Goal: Task Accomplishment & Management: Use online tool/utility

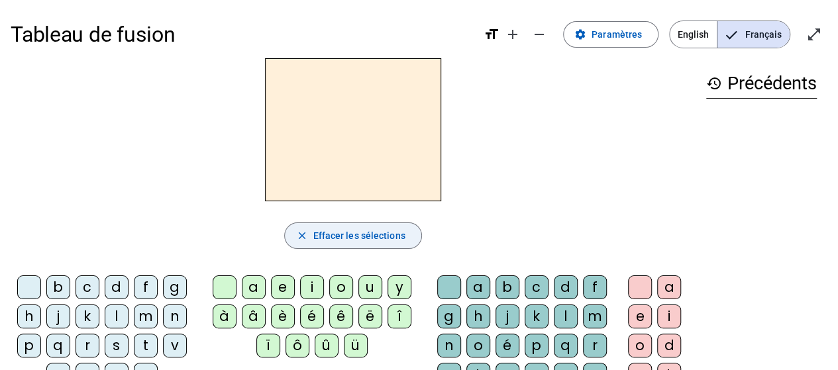
click at [299, 236] on mat-icon "close" at bounding box center [301, 236] width 12 height 12
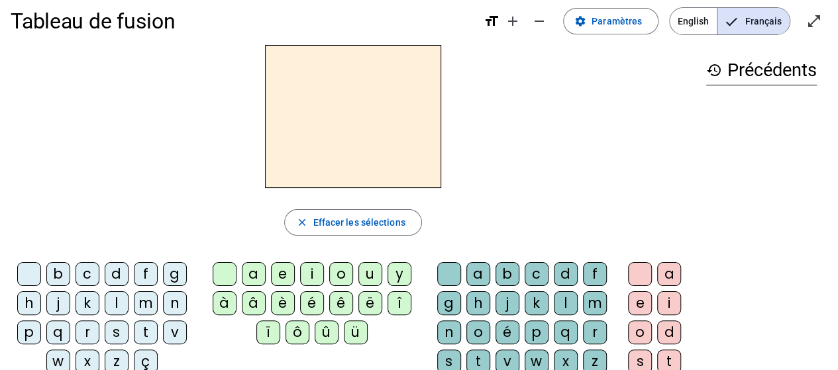
scroll to position [15, 0]
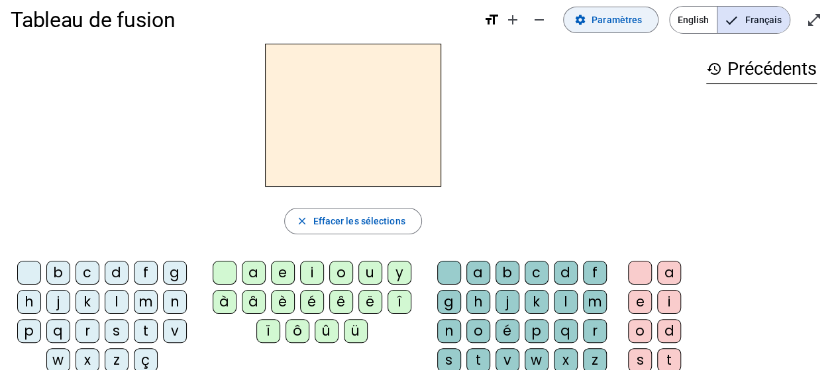
click at [614, 24] on span "Paramètres" at bounding box center [616, 20] width 50 height 16
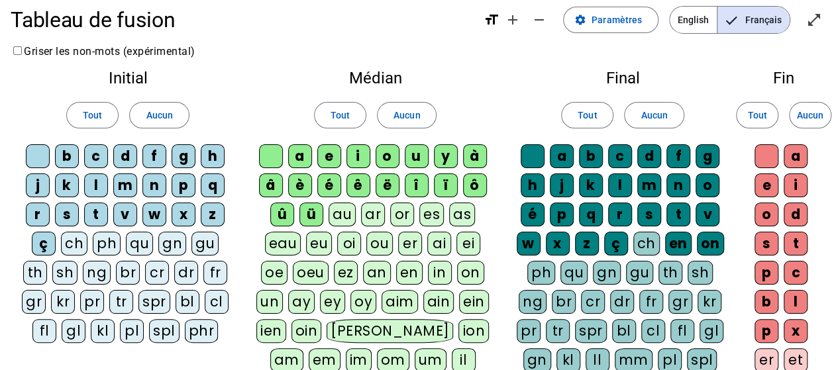
click at [622, 22] on span "Paramètres" at bounding box center [616, 20] width 50 height 16
click at [750, 20] on span "Français" at bounding box center [753, 20] width 72 height 26
click at [813, 21] on mat-icon "open_in_full" at bounding box center [814, 20] width 16 height 16
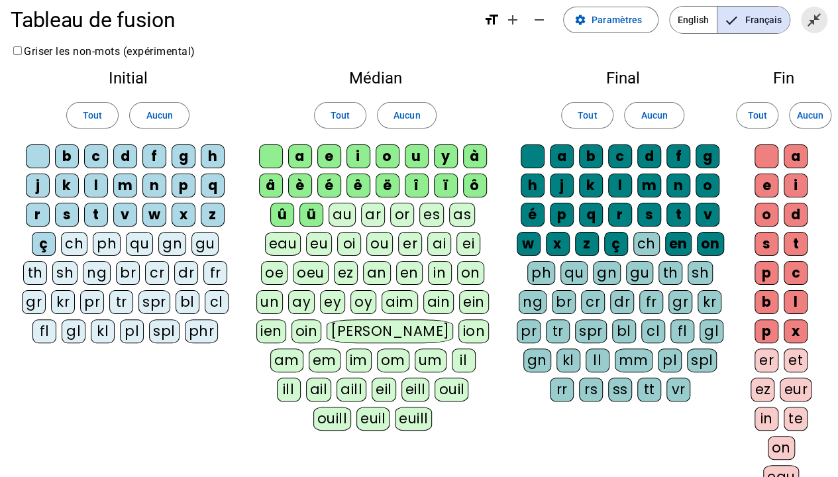
click at [815, 20] on mat-icon "close_fullscreen" at bounding box center [814, 20] width 16 height 16
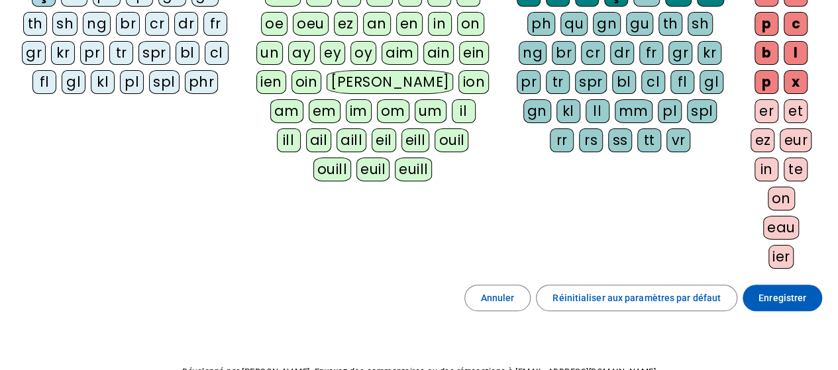
scroll to position [260, 0]
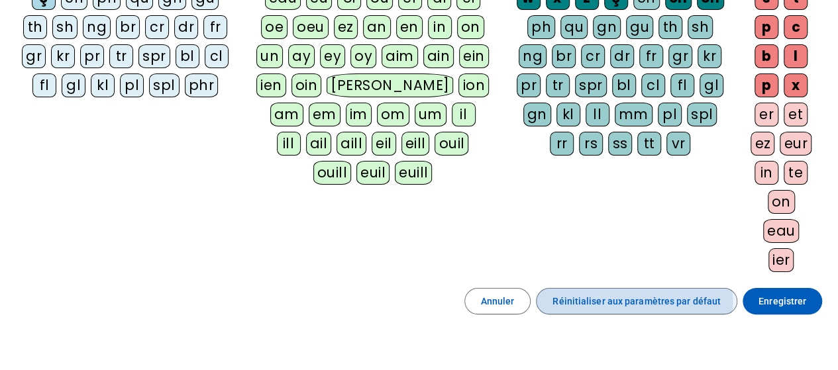
click at [571, 296] on span "Réinitialiser aux paramètres par défaut" at bounding box center [636, 301] width 168 height 16
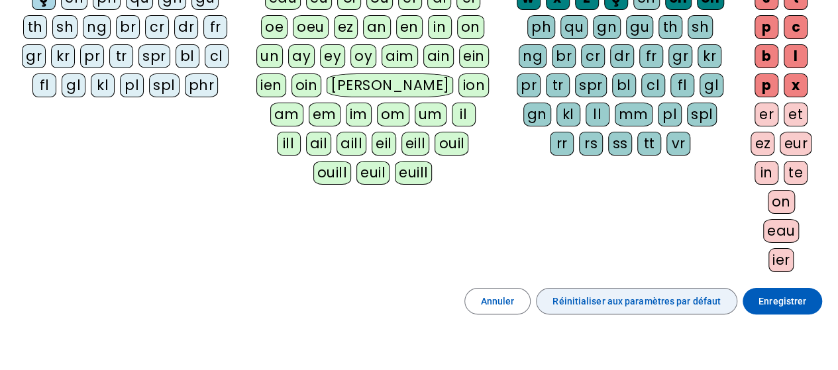
click at [571, 296] on span "Réinitialiser aux paramètres par défaut" at bounding box center [636, 301] width 168 height 16
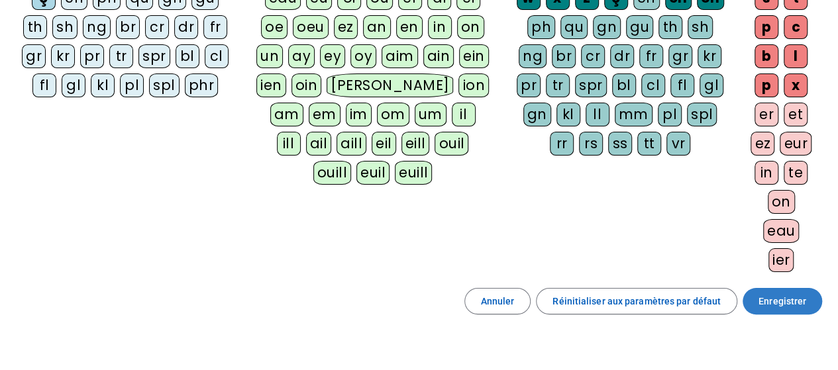
click at [798, 299] on span "Enregistrer" at bounding box center [782, 301] width 48 height 16
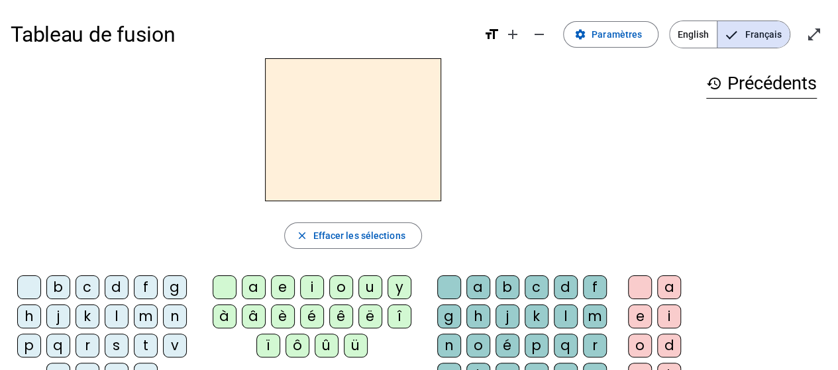
click at [309, 278] on div "i" at bounding box center [312, 287] width 24 height 24
click at [567, 317] on div "l" at bounding box center [566, 317] width 24 height 24
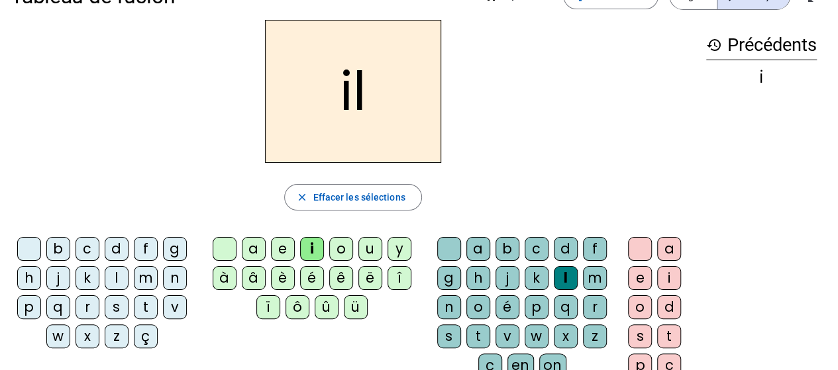
scroll to position [25, 0]
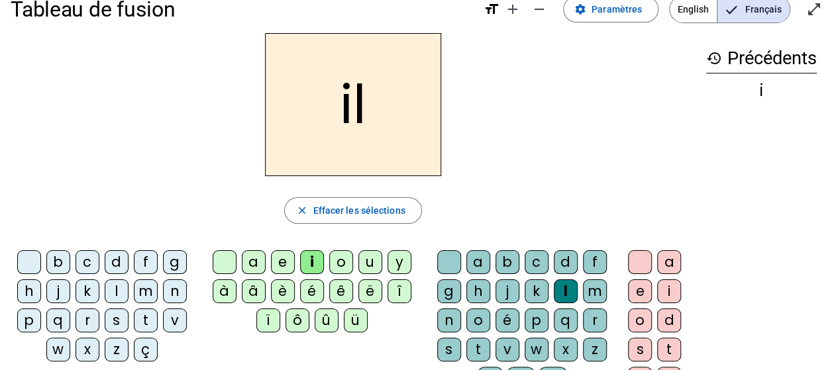
click at [588, 290] on div "m" at bounding box center [595, 291] width 24 height 24
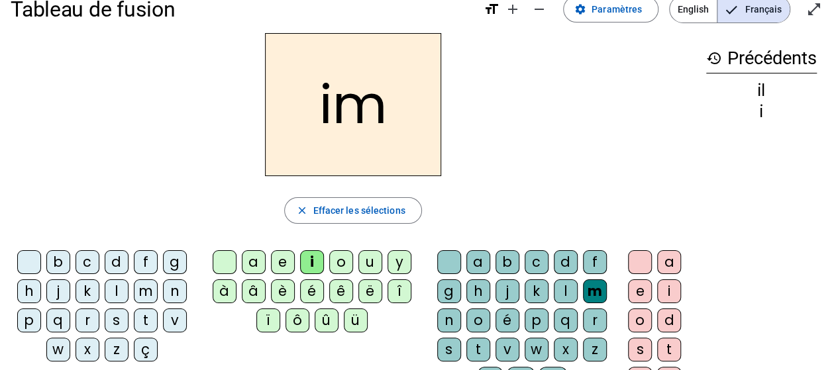
click at [570, 289] on div "l" at bounding box center [566, 291] width 24 height 24
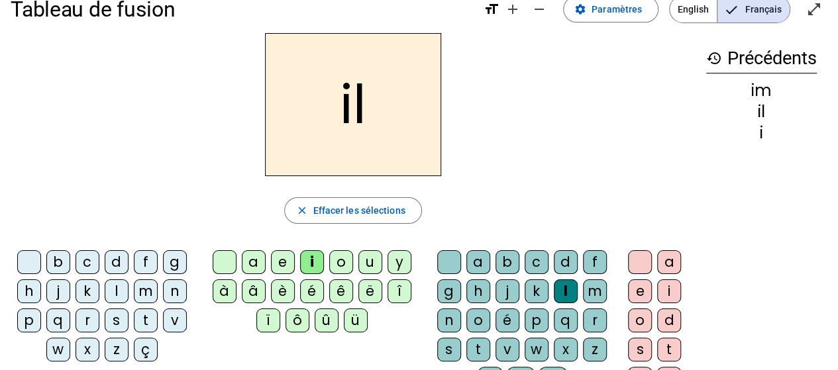
click at [143, 291] on div "m" at bounding box center [146, 291] width 24 height 24
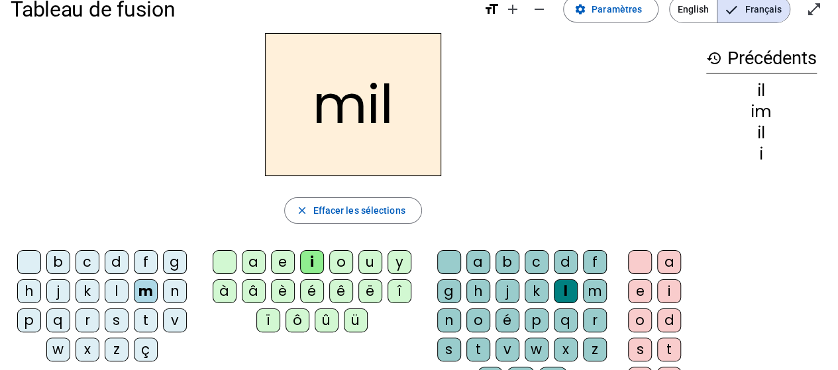
click at [257, 261] on div "a" at bounding box center [254, 262] width 24 height 24
click at [258, 262] on div "a" at bounding box center [254, 262] width 24 height 24
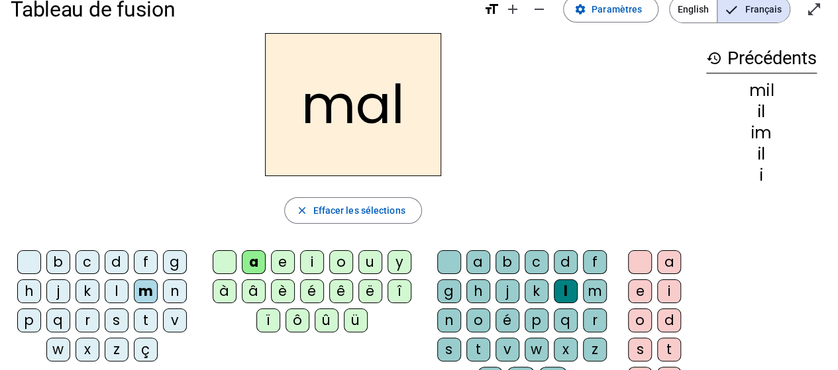
click at [452, 260] on div at bounding box center [449, 262] width 24 height 24
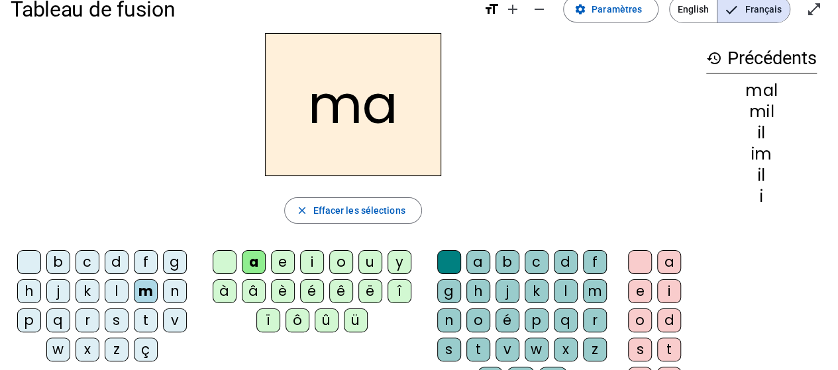
click at [121, 286] on div "l" at bounding box center [117, 291] width 24 height 24
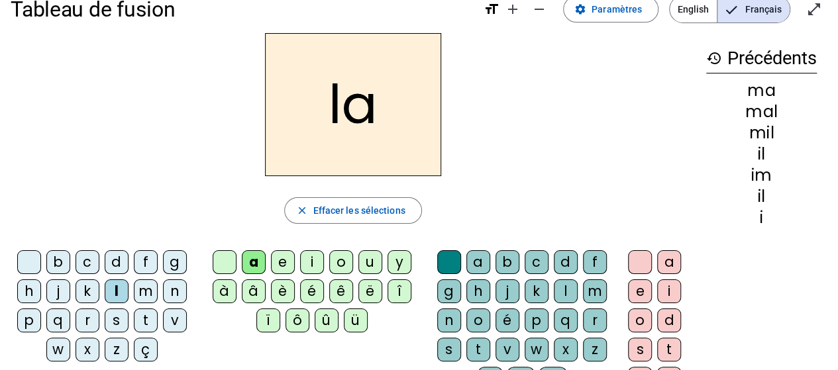
click at [368, 264] on div "u" at bounding box center [370, 262] width 24 height 24
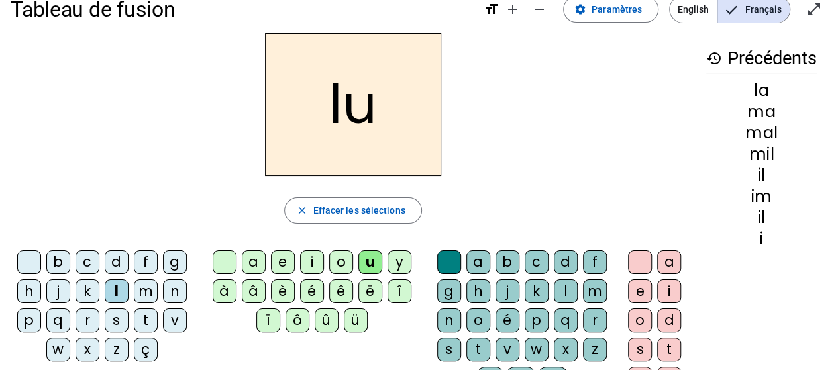
click at [65, 266] on div "b" at bounding box center [58, 262] width 24 height 24
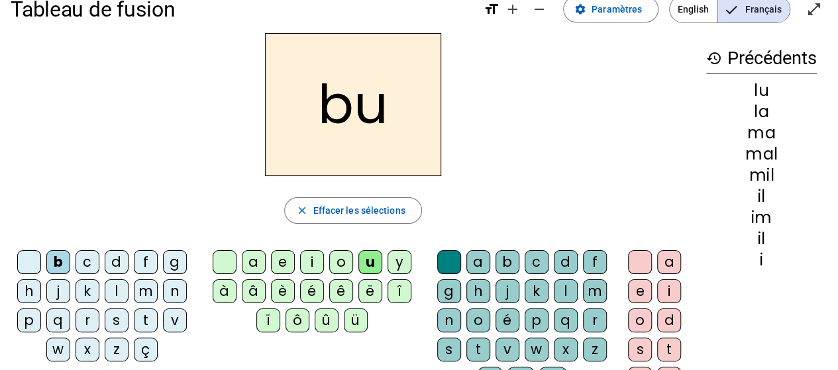
click at [118, 261] on div "d" at bounding box center [117, 262] width 24 height 24
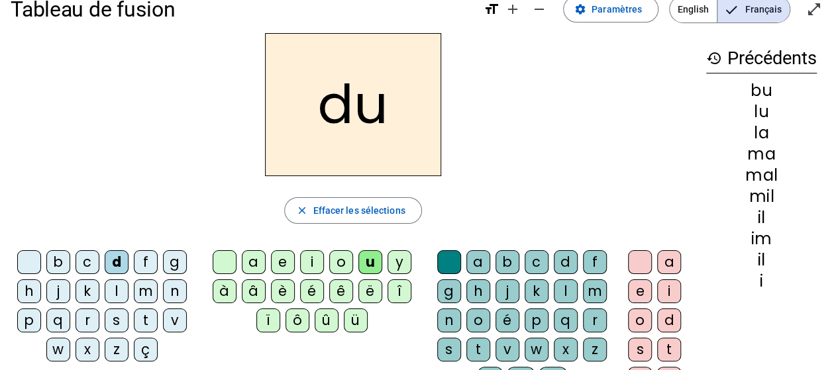
click at [146, 315] on div "t" at bounding box center [146, 321] width 24 height 24
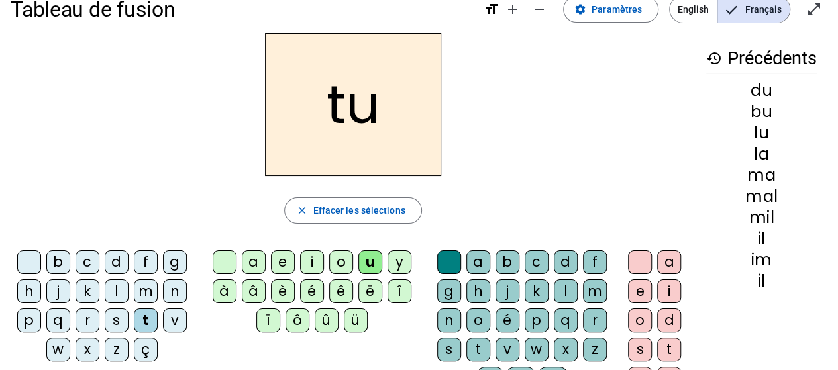
click at [282, 272] on div "e" at bounding box center [283, 262] width 24 height 24
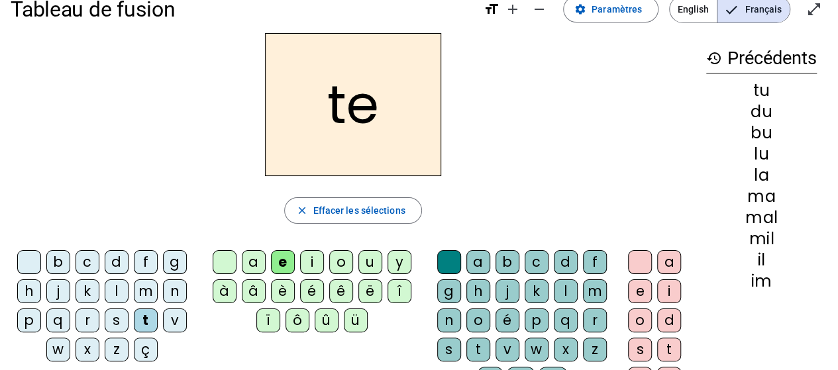
click at [115, 261] on div "d" at bounding box center [117, 262] width 24 height 24
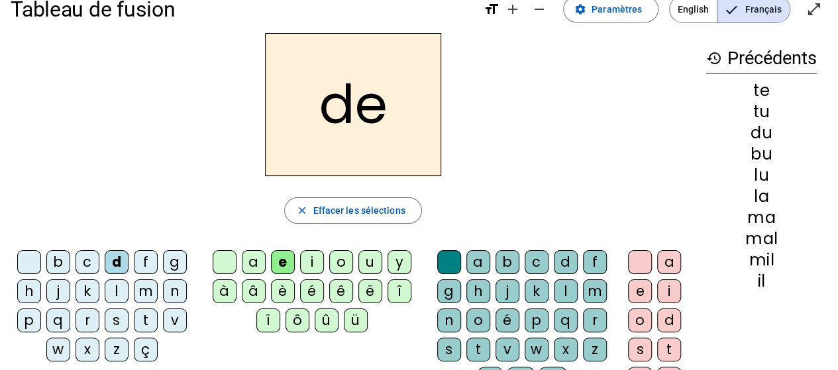
click at [59, 289] on div "j" at bounding box center [58, 291] width 24 height 24
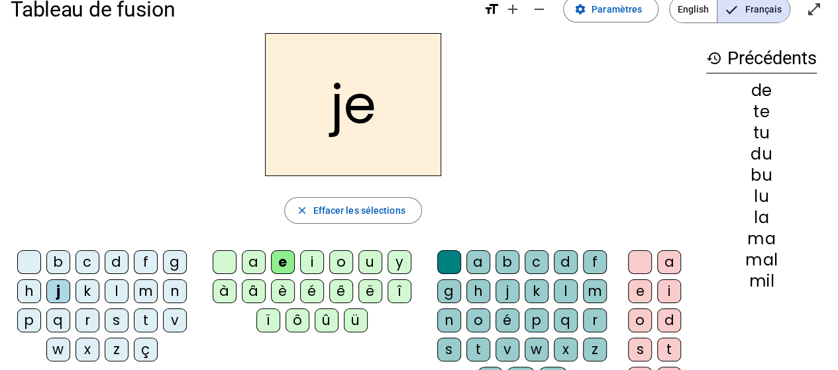
click at [144, 295] on div "m" at bounding box center [146, 291] width 24 height 24
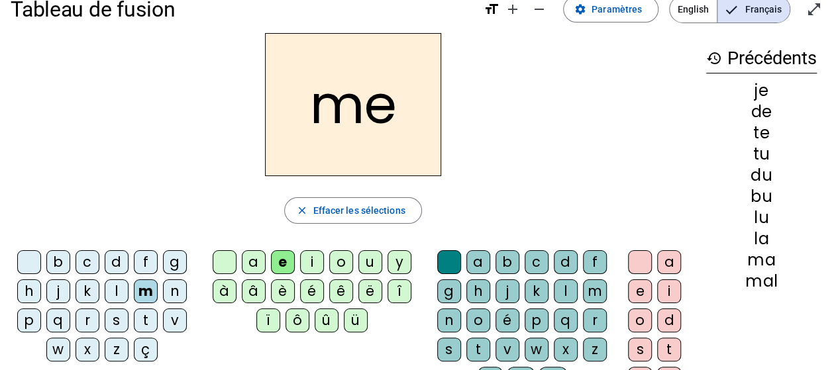
click at [253, 262] on div "a" at bounding box center [254, 262] width 24 height 24
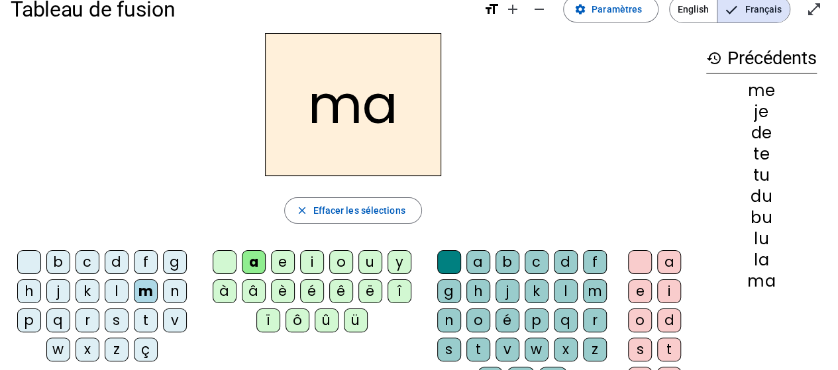
click at [114, 289] on div "l" at bounding box center [117, 291] width 24 height 24
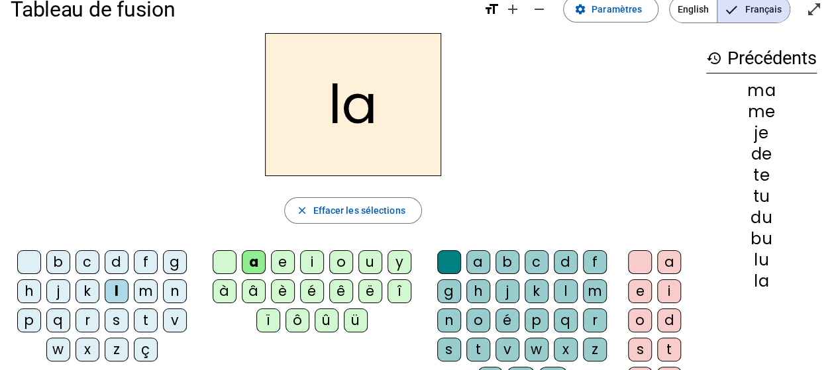
click at [372, 251] on div "u" at bounding box center [370, 262] width 24 height 24
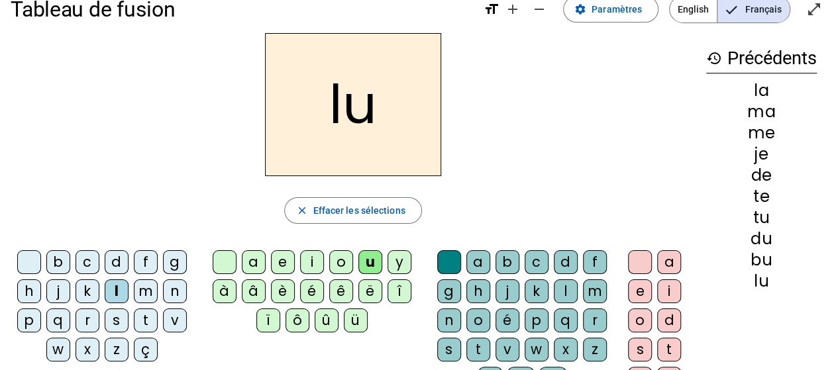
click at [86, 321] on div "r" at bounding box center [87, 321] width 24 height 24
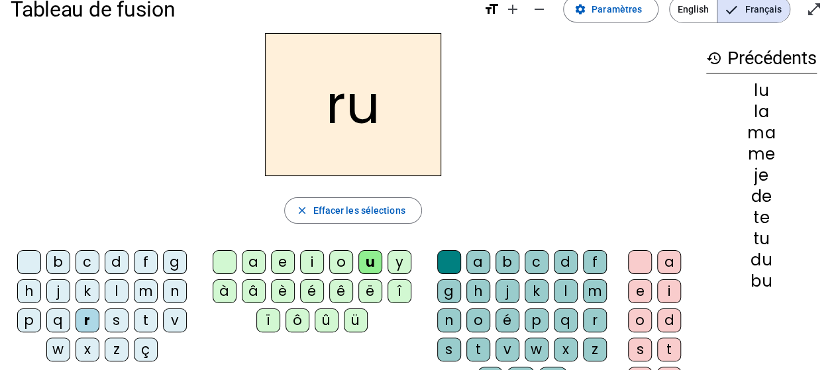
click at [283, 264] on div "e" at bounding box center [283, 262] width 24 height 24
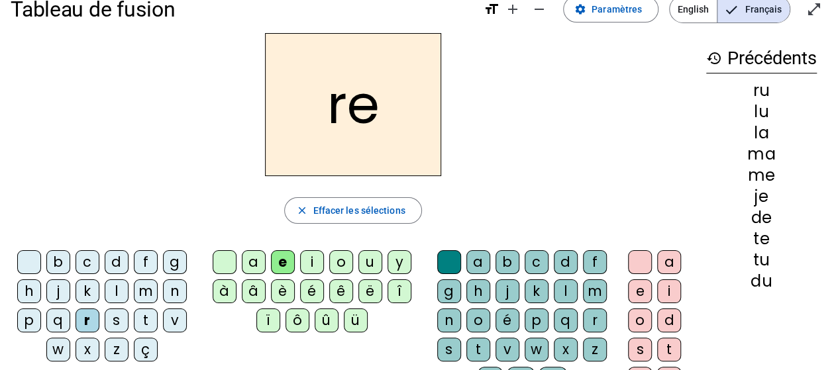
click at [139, 291] on div "m" at bounding box center [146, 291] width 24 height 24
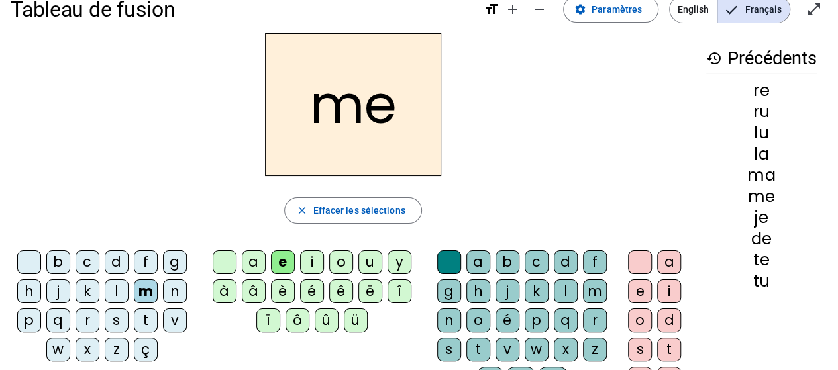
click at [334, 267] on div "o" at bounding box center [341, 262] width 24 height 24
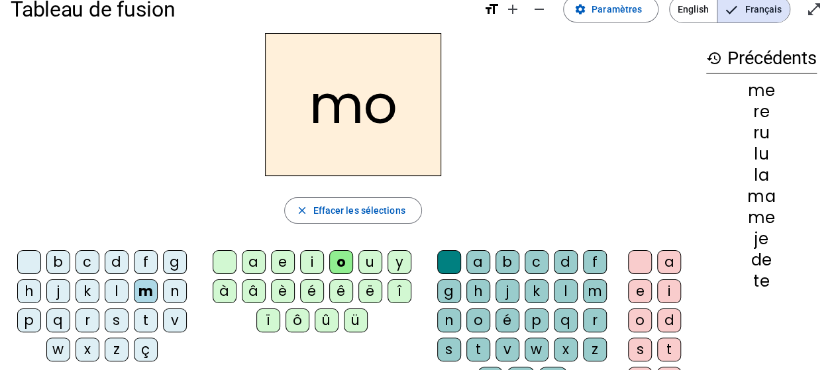
click at [173, 264] on div "g" at bounding box center [175, 262] width 24 height 24
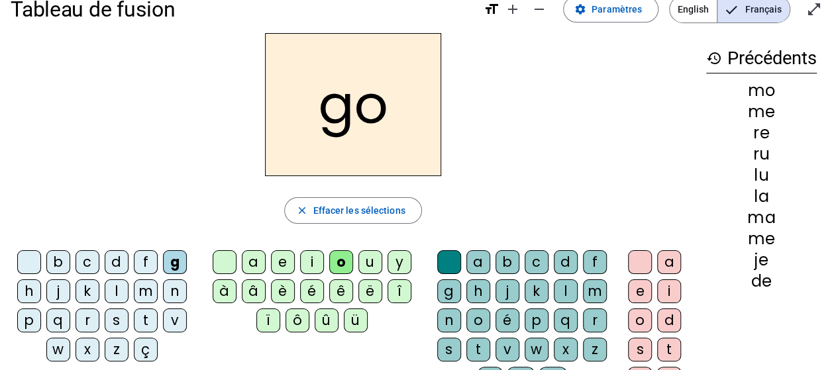
click at [257, 261] on div "a" at bounding box center [254, 262] width 24 height 24
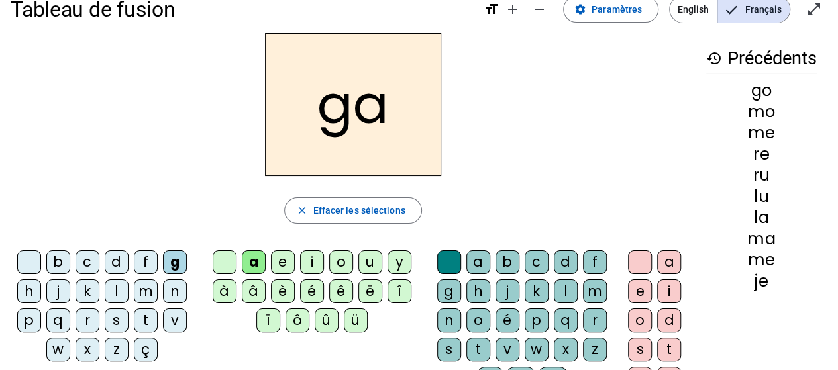
click at [306, 265] on div "i" at bounding box center [312, 262] width 24 height 24
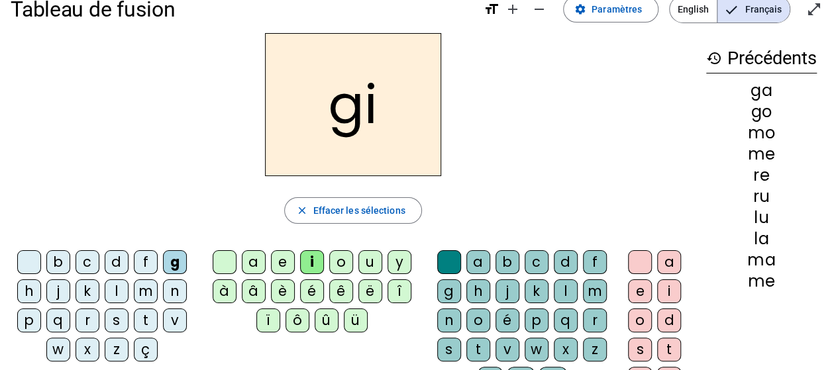
click at [140, 317] on div "t" at bounding box center [146, 321] width 24 height 24
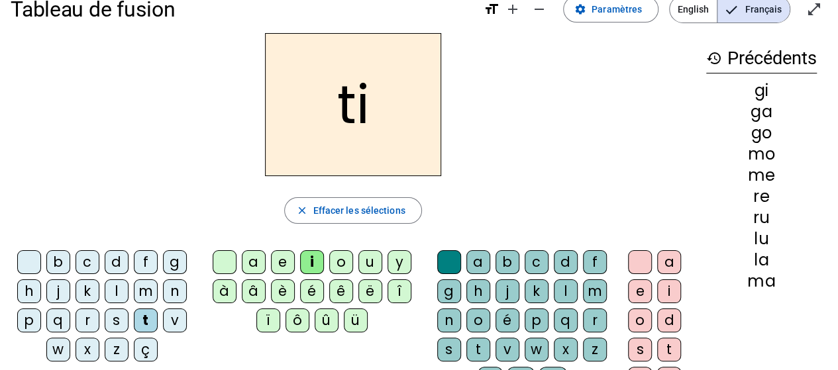
click at [145, 264] on div "f" at bounding box center [146, 262] width 24 height 24
click at [256, 261] on div "a" at bounding box center [254, 262] width 24 height 24
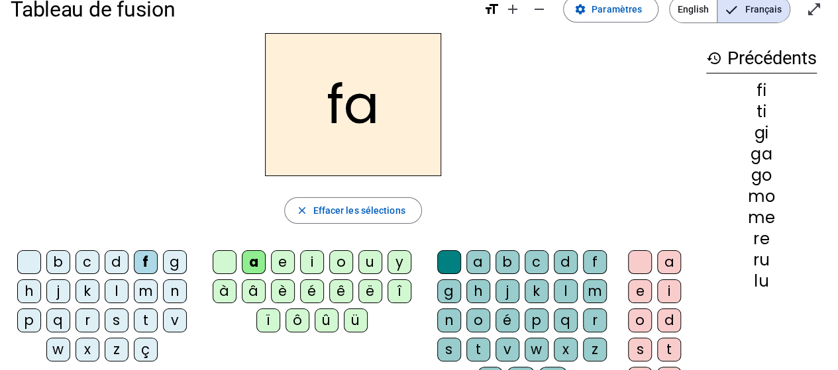
click at [557, 290] on div "l" at bounding box center [566, 291] width 24 height 24
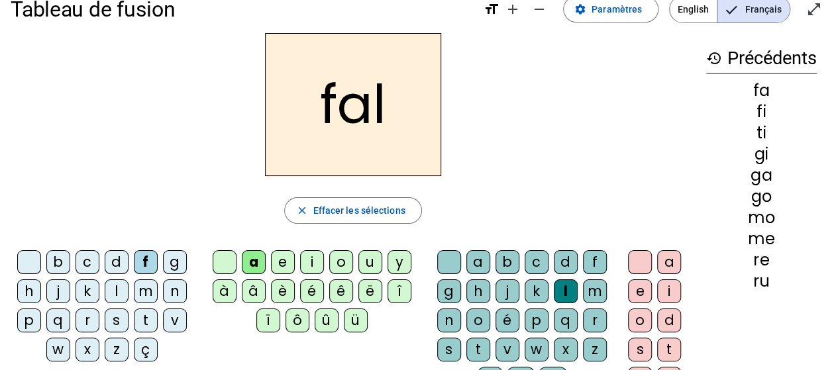
click at [142, 293] on div "m" at bounding box center [146, 291] width 24 height 24
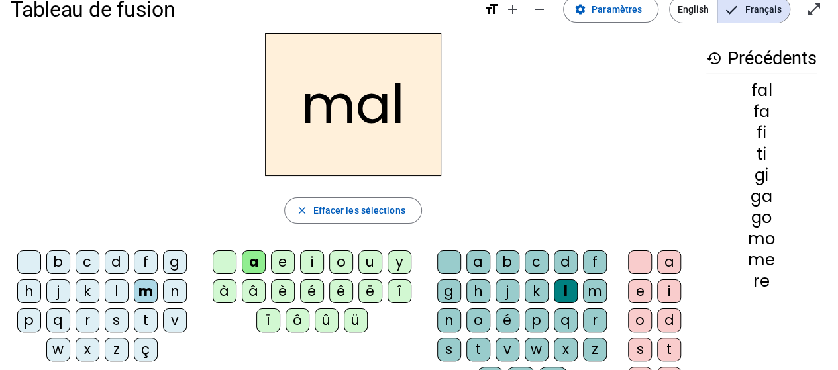
click at [481, 262] on div "a" at bounding box center [478, 262] width 24 height 24
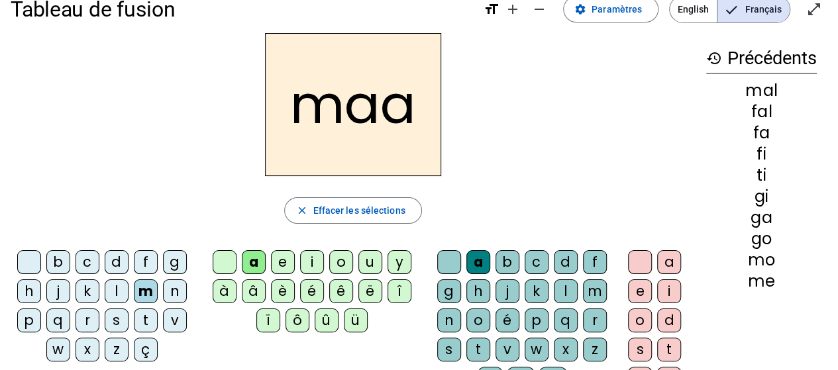
click at [560, 292] on div "l" at bounding box center [566, 291] width 24 height 24
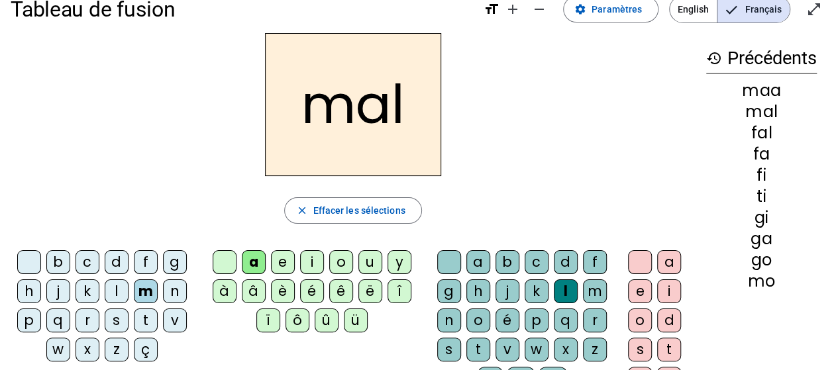
click at [638, 313] on div "o" at bounding box center [640, 321] width 24 height 24
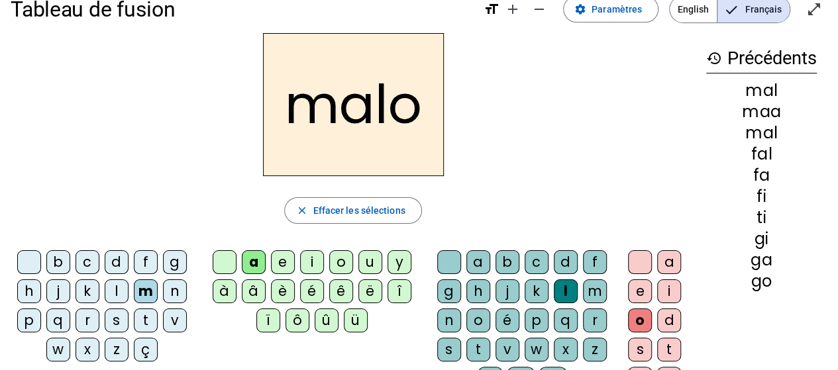
click at [281, 264] on div "e" at bounding box center [283, 262] width 24 height 24
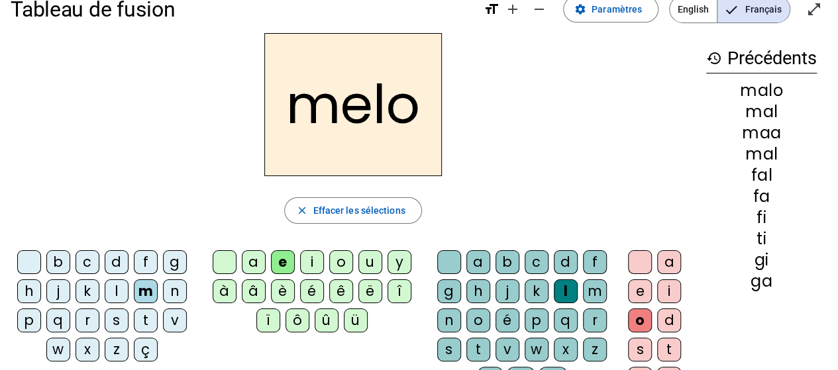
click at [250, 263] on div "a" at bounding box center [254, 262] width 24 height 24
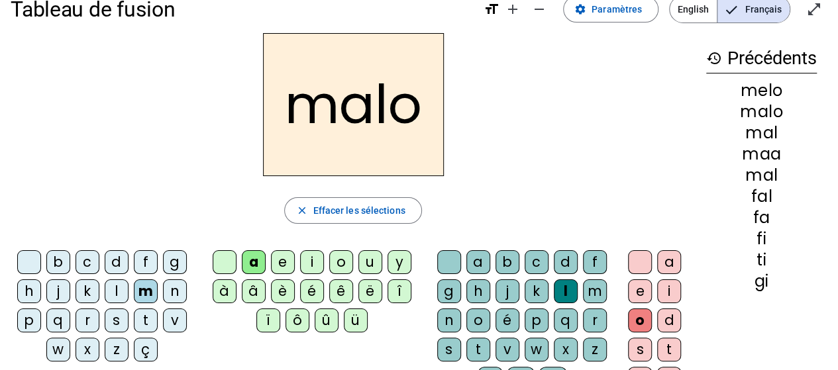
click at [277, 263] on div "e" at bounding box center [283, 262] width 24 height 24
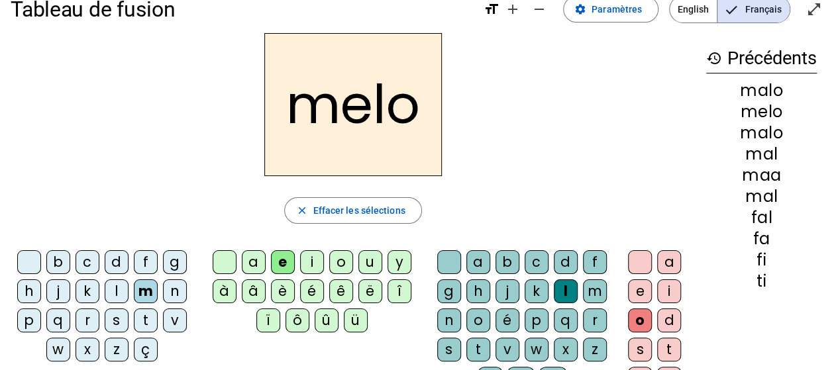
click at [32, 264] on div at bounding box center [29, 262] width 24 height 24
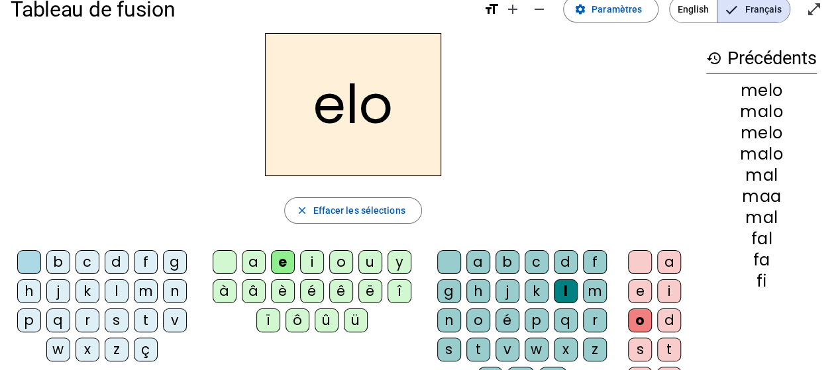
click at [469, 260] on div "a" at bounding box center [478, 262] width 24 height 24
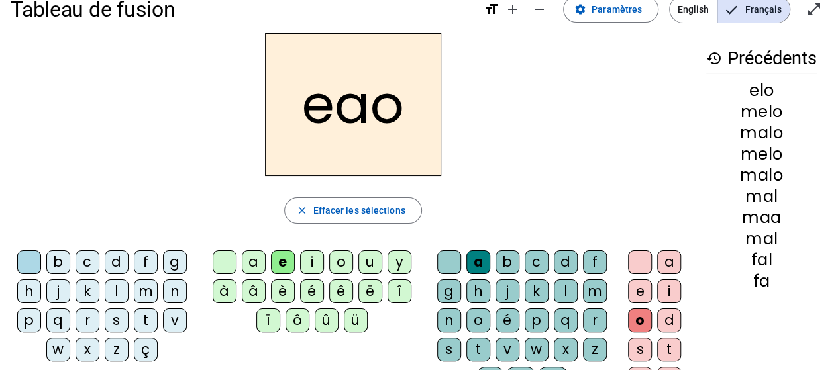
click at [561, 285] on div "l" at bounding box center [566, 291] width 24 height 24
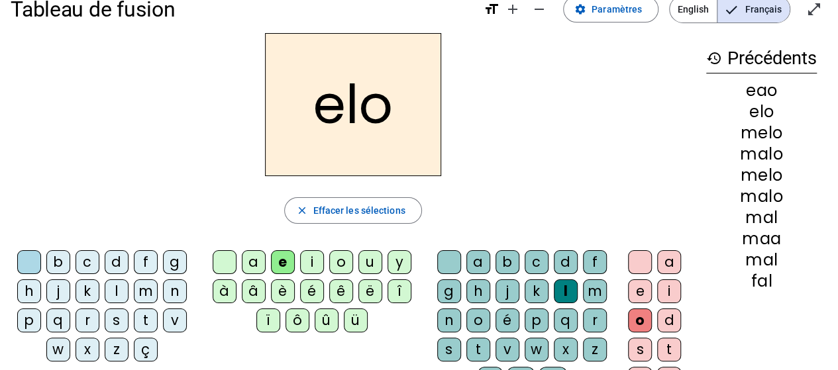
click at [662, 260] on div "a" at bounding box center [669, 262] width 24 height 24
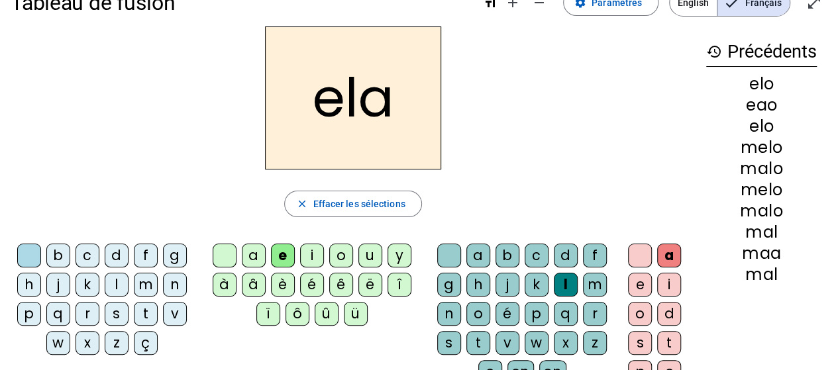
scroll to position [0, 0]
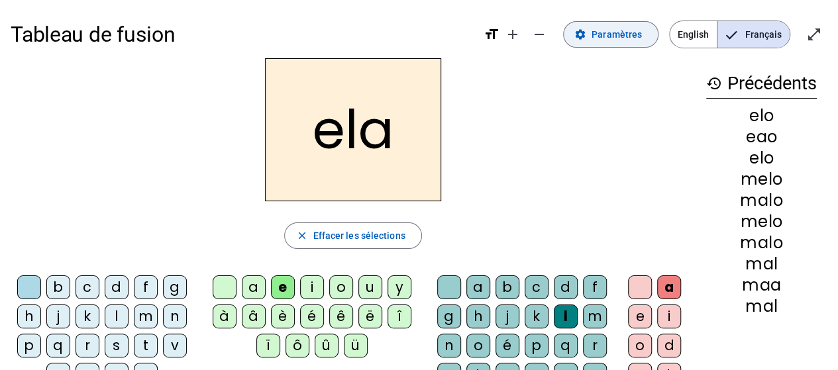
click at [621, 41] on span "Paramètres" at bounding box center [616, 34] width 50 height 16
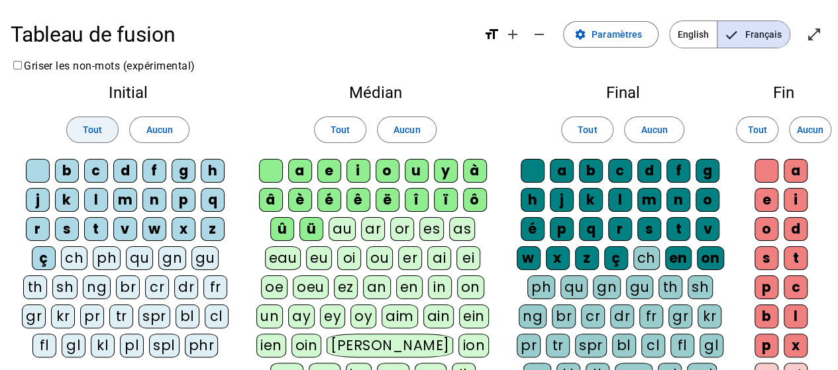
click at [99, 134] on span "Tout" at bounding box center [92, 130] width 19 height 16
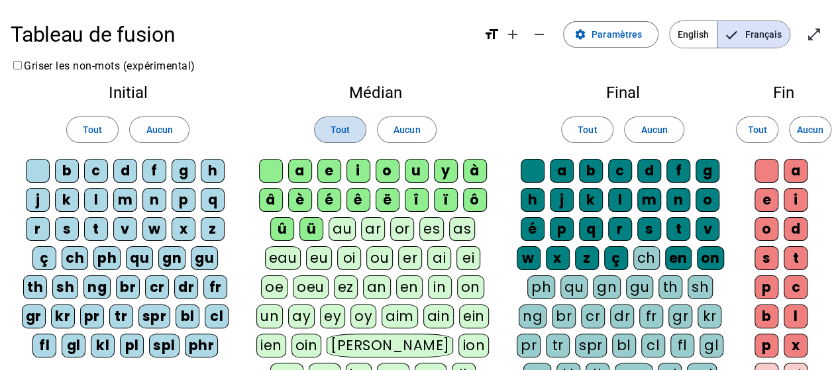
click at [343, 138] on span at bounding box center [340, 130] width 51 height 32
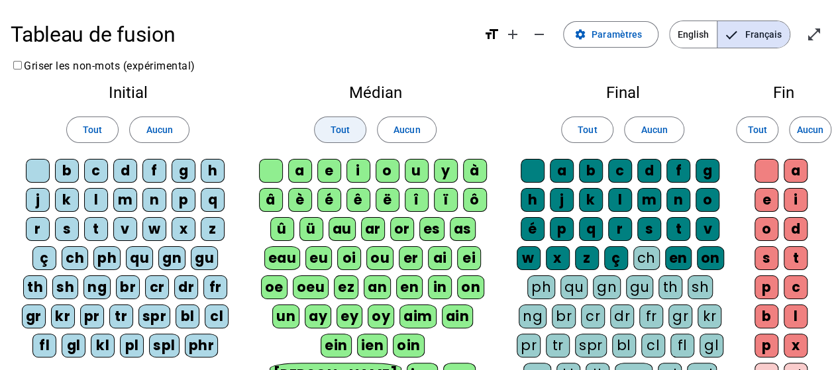
click at [581, 134] on span "Tout" at bounding box center [586, 130] width 19 height 16
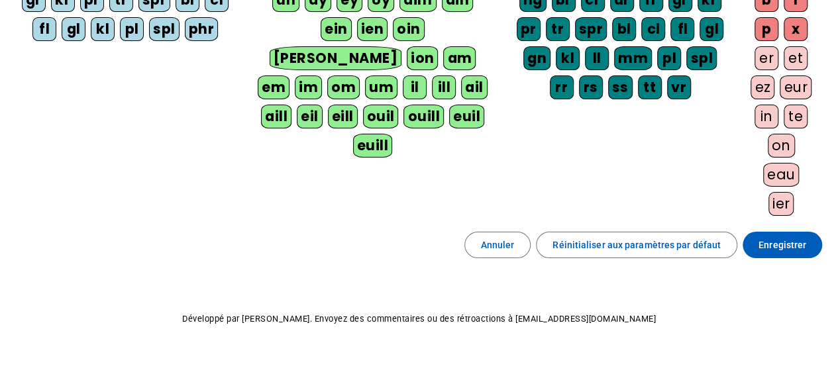
scroll to position [317, 0]
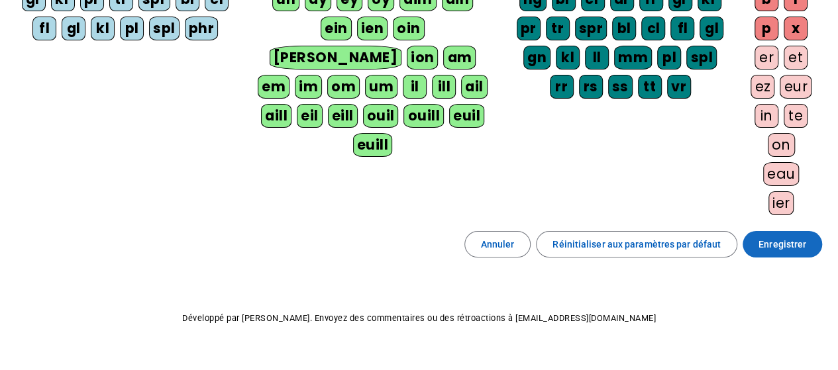
click at [770, 236] on span "Enregistrer" at bounding box center [782, 244] width 48 height 16
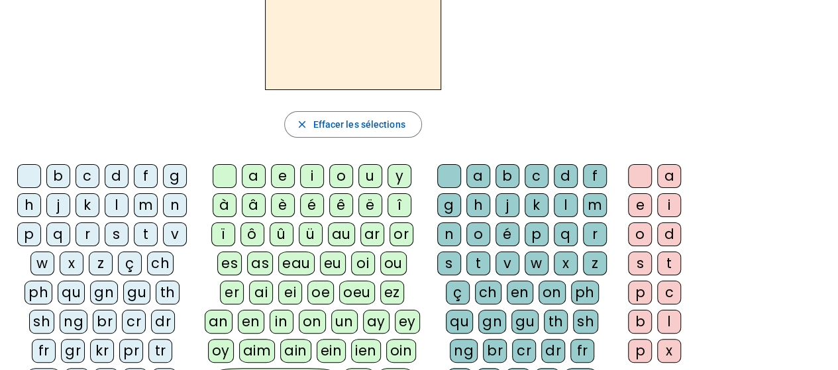
scroll to position [85, 0]
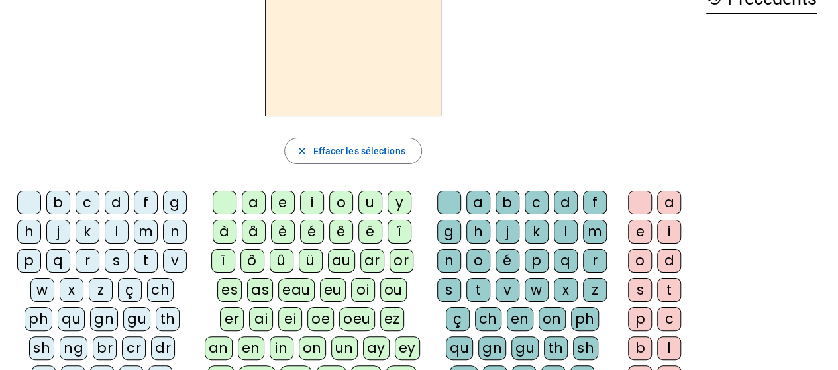
click at [29, 344] on div "sh" at bounding box center [41, 348] width 25 height 24
click at [256, 205] on div "a" at bounding box center [254, 203] width 24 height 24
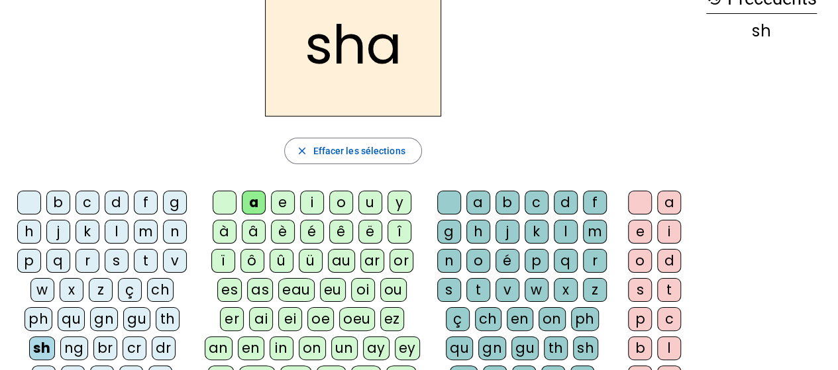
click at [508, 200] on div "b" at bounding box center [507, 203] width 24 height 24
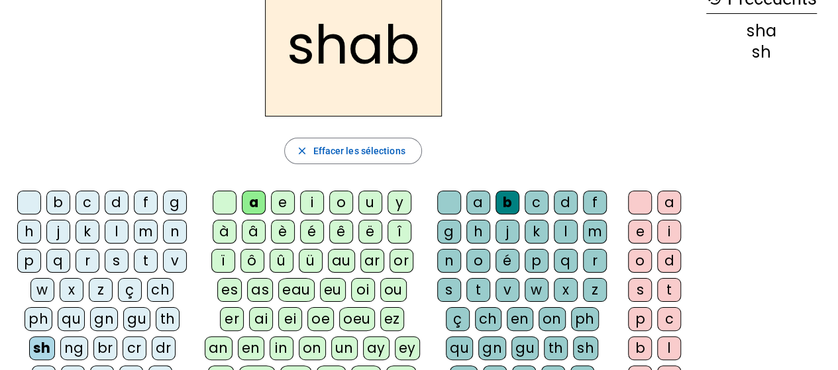
click at [632, 254] on div "o" at bounding box center [640, 261] width 24 height 24
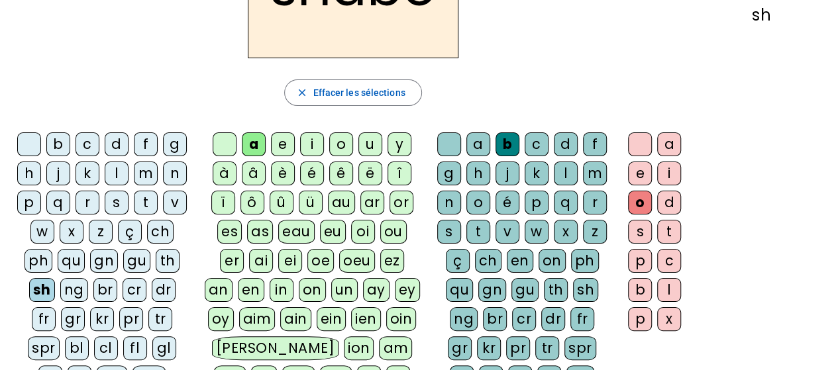
scroll to position [136, 0]
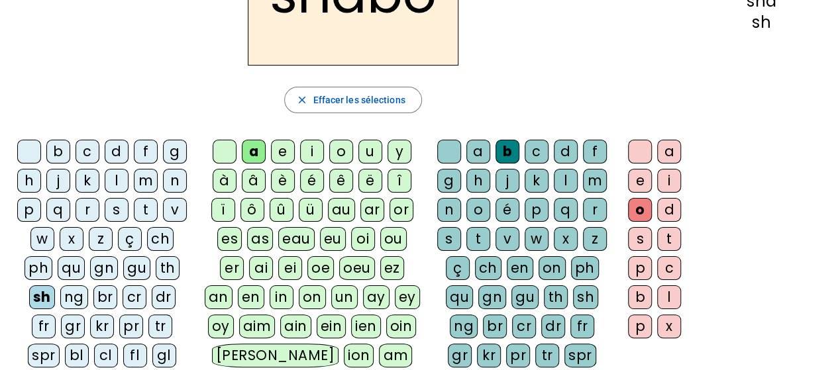
click at [165, 238] on div "ch" at bounding box center [160, 239] width 26 height 24
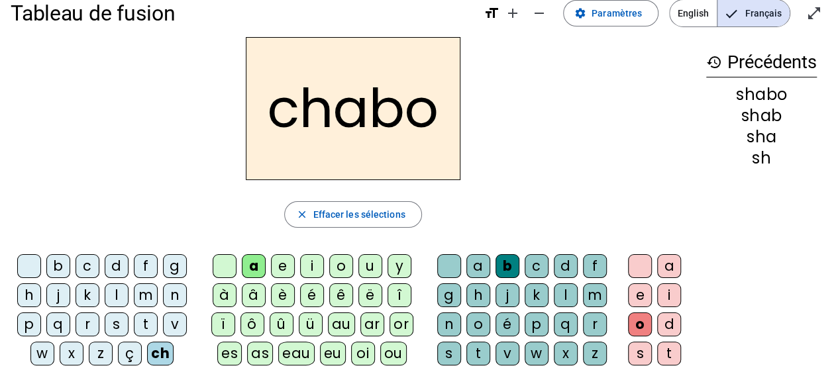
scroll to position [22, 0]
click at [383, 121] on h2 "chabo" at bounding box center [353, 107] width 215 height 143
click at [588, 290] on div "m" at bounding box center [595, 295] width 24 height 24
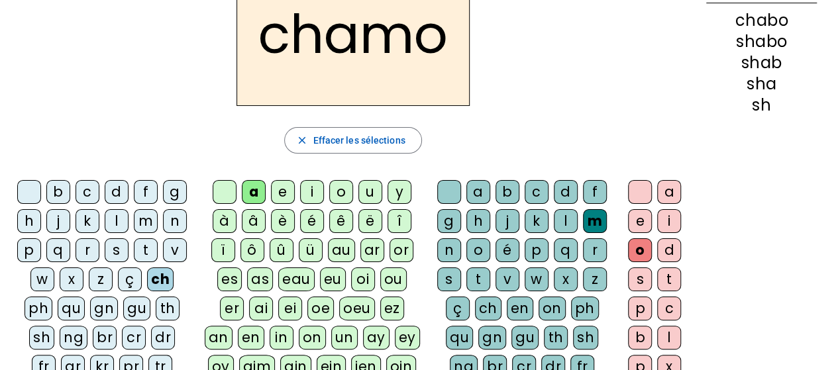
scroll to position [93, 0]
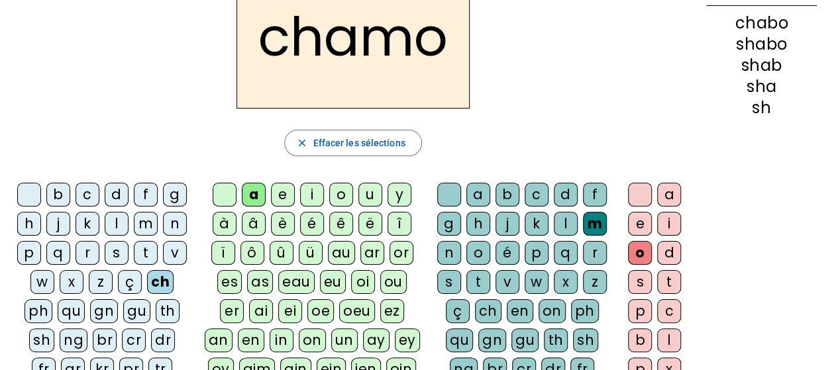
click at [126, 340] on div "cr" at bounding box center [134, 340] width 24 height 24
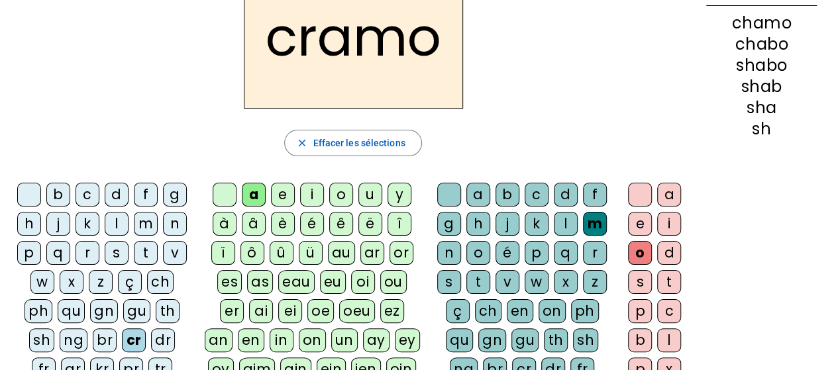
click at [283, 281] on div "eau" at bounding box center [296, 282] width 36 height 24
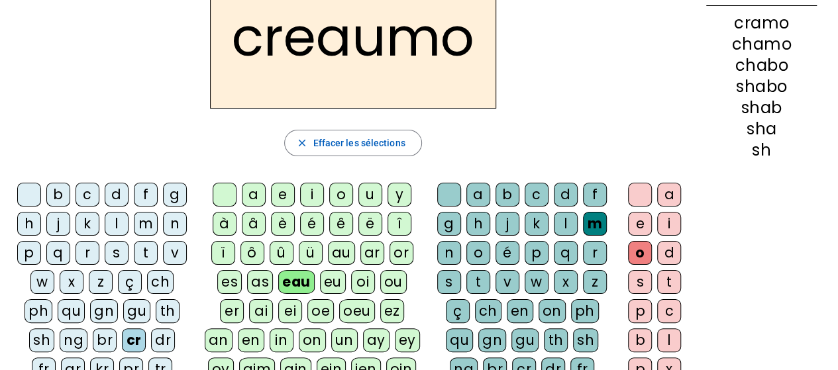
click at [630, 196] on div at bounding box center [640, 195] width 24 height 24
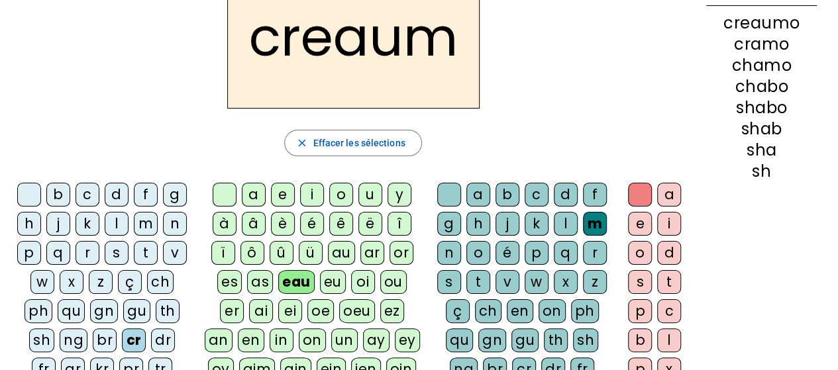
click at [452, 193] on div at bounding box center [449, 195] width 24 height 24
